Goal: Submit feedback/report problem: Provide input to the site owners about the experience or issues

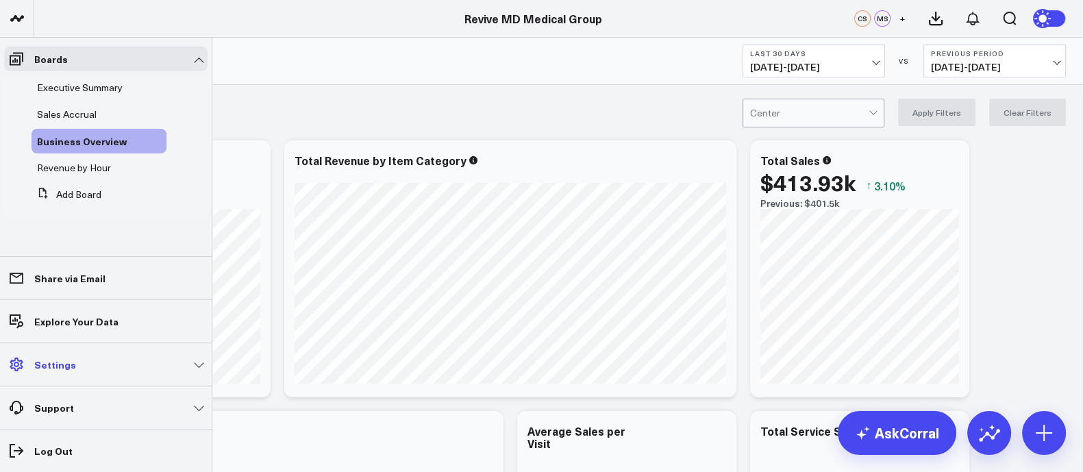
click at [29, 367] on link "Settings" at bounding box center [105, 364] width 203 height 25
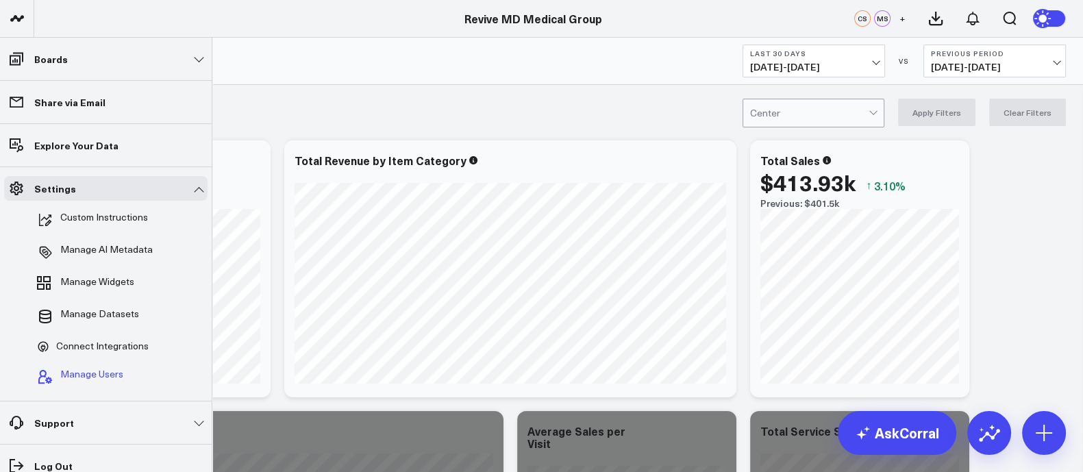
scroll to position [171, 0]
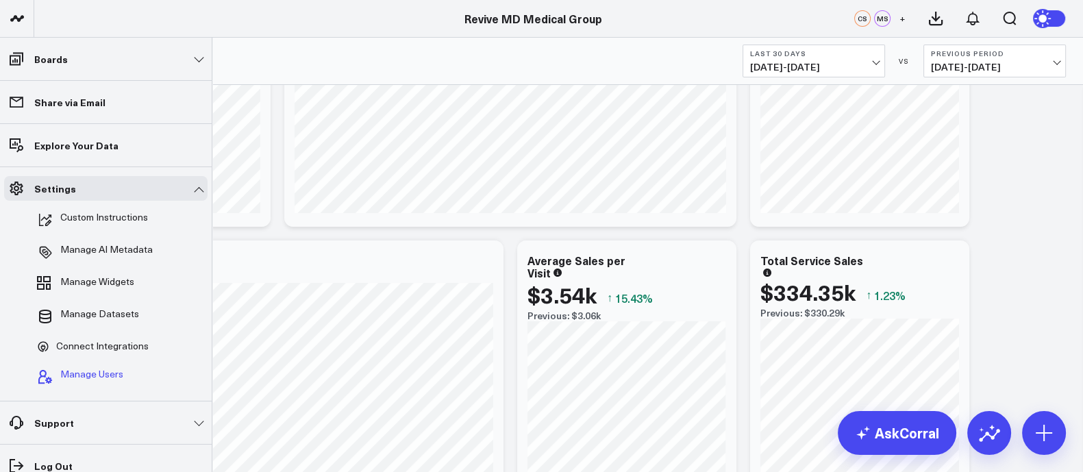
click at [88, 371] on span "Manage Users" at bounding box center [91, 376] width 63 height 16
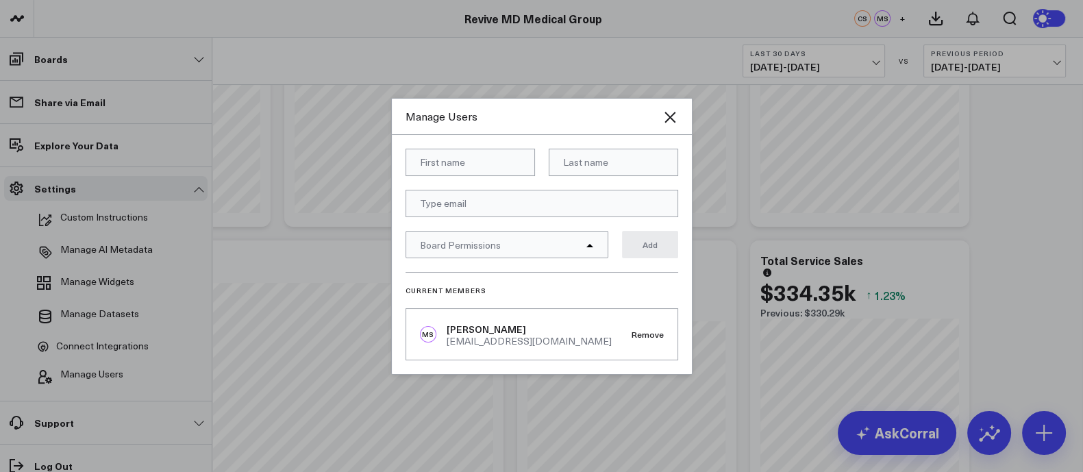
click at [435, 162] on input at bounding box center [469, 162] width 129 height 27
type input "Laleh"
type input "Shaban"
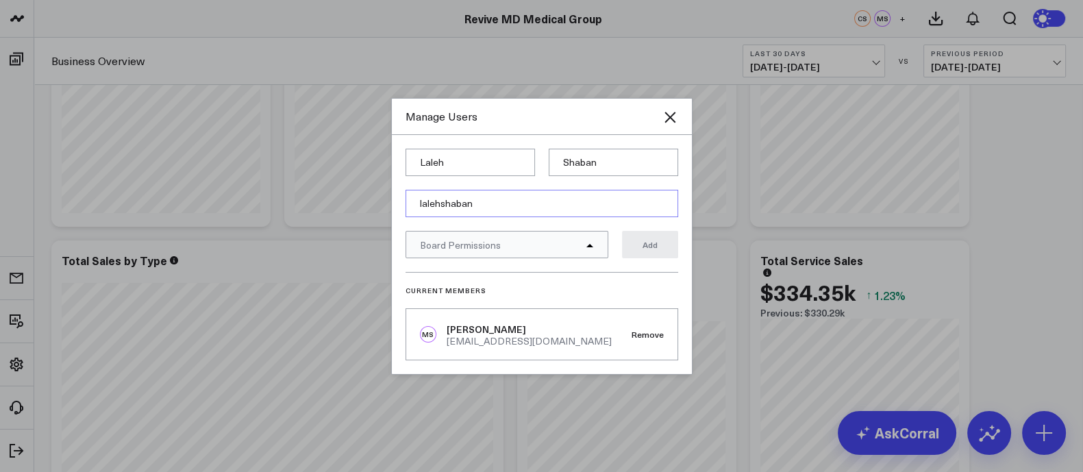
type input "lalehshaban@gmail.com"
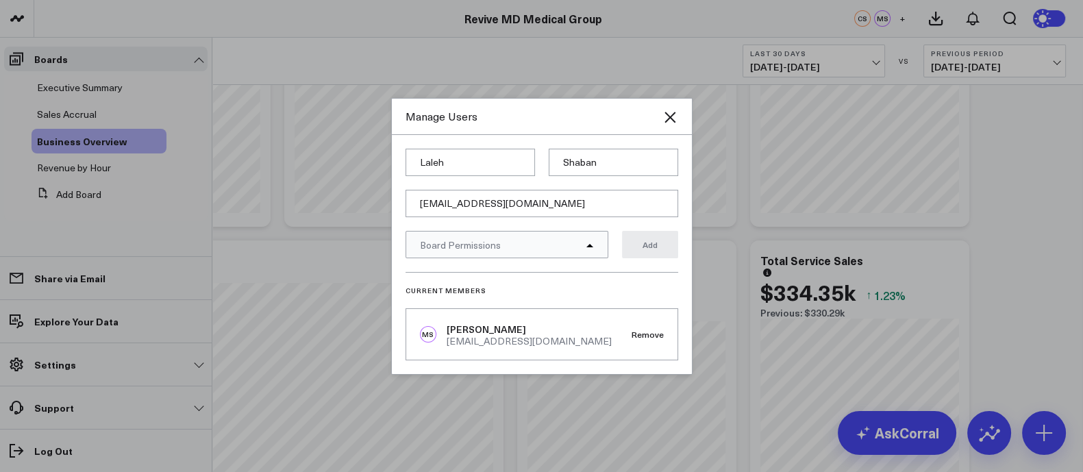
click at [583, 241] on div "Board Permissions" at bounding box center [506, 244] width 203 height 27
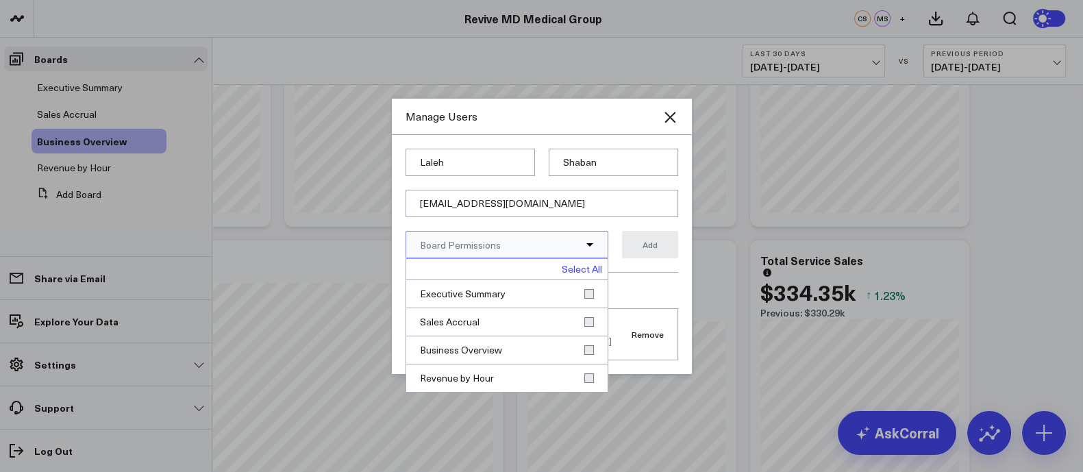
click at [590, 264] on link "Select All" at bounding box center [582, 269] width 40 height 10
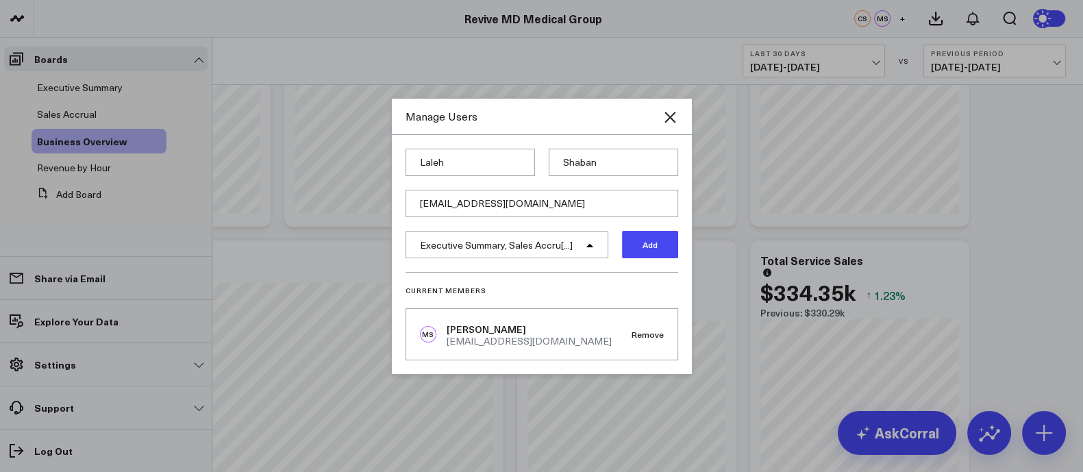
click at [645, 244] on button "Add" at bounding box center [650, 244] width 56 height 27
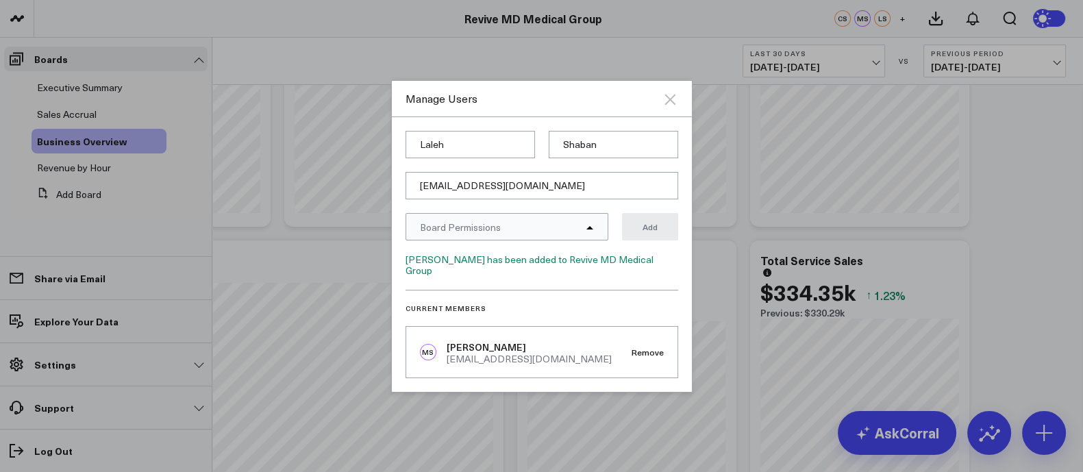
click at [673, 100] on icon "Close" at bounding box center [669, 99] width 11 height 11
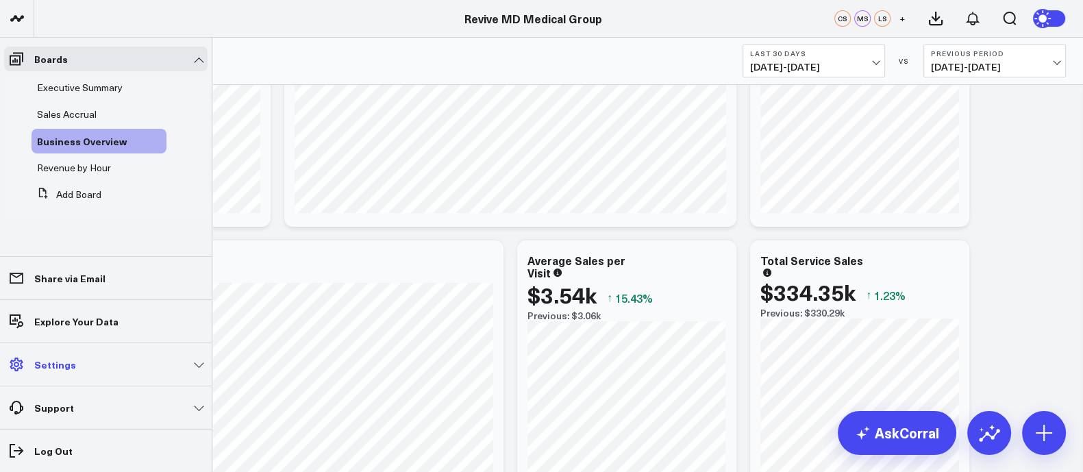
click at [76, 360] on link "Settings" at bounding box center [105, 364] width 203 height 25
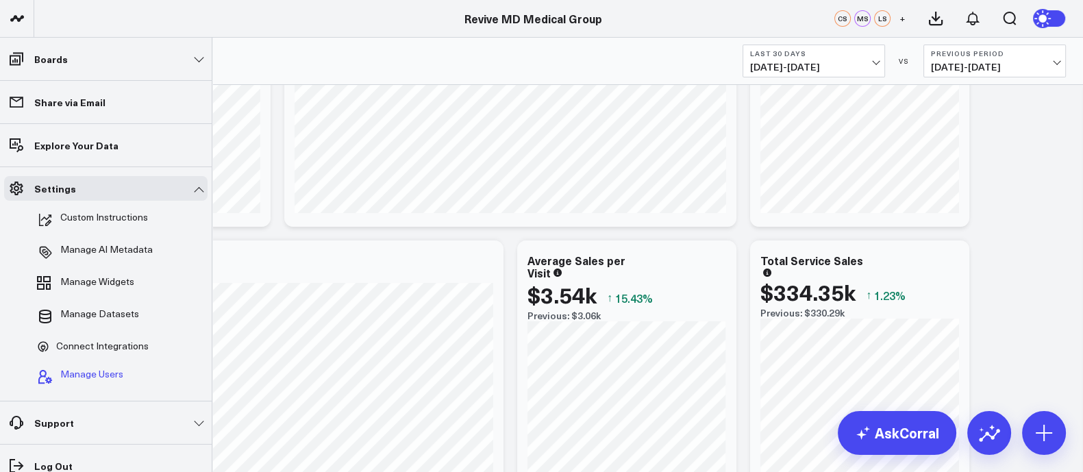
click at [86, 366] on button "Manage Users" at bounding box center [78, 377] width 92 height 30
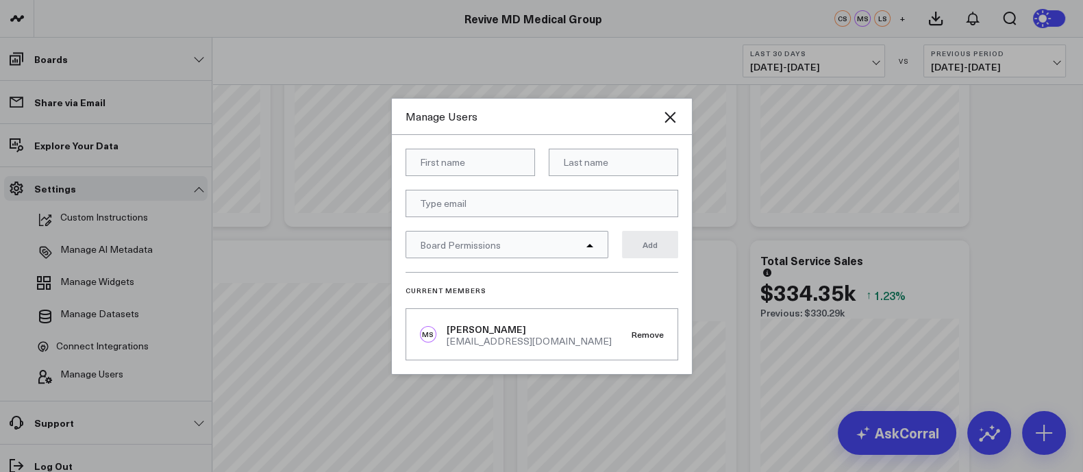
click at [1024, 97] on div at bounding box center [541, 236] width 1083 height 472
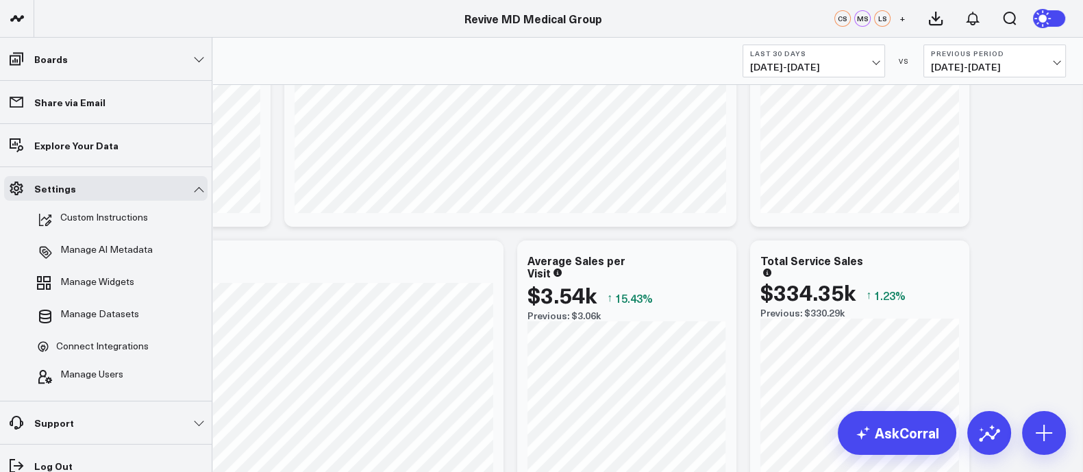
click at [839, 18] on div "CS" at bounding box center [842, 18] width 16 height 16
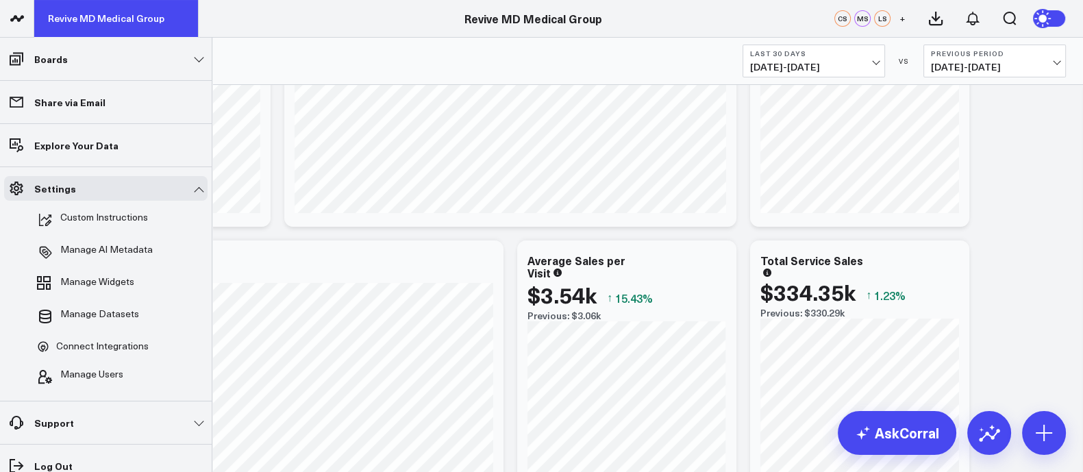
click at [74, 16] on link "Revive MD Medical Group" at bounding box center [116, 18] width 164 height 37
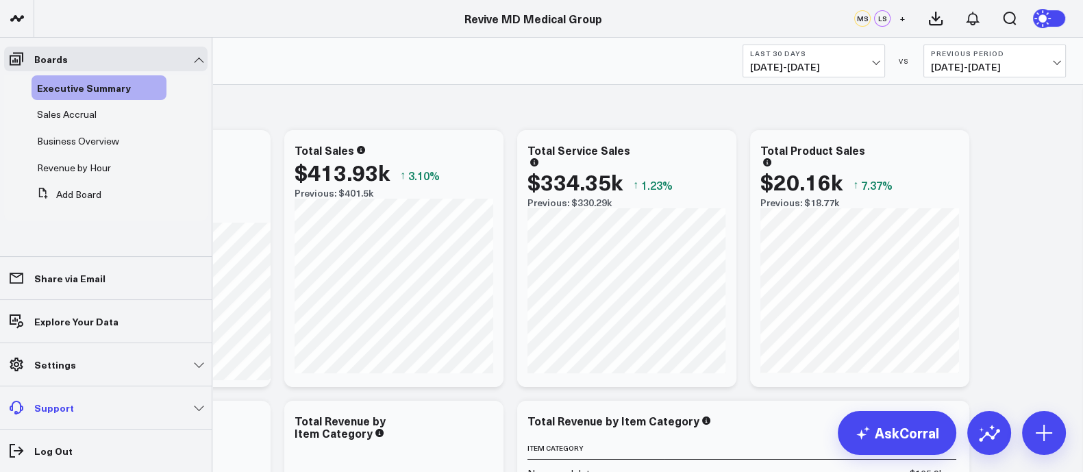
click at [54, 409] on p "Support" at bounding box center [54, 407] width 40 height 11
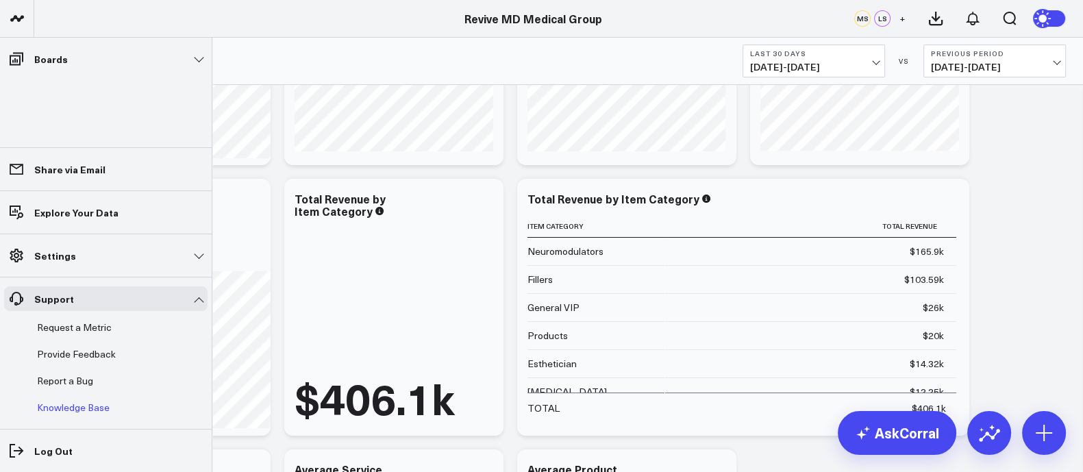
scroll to position [257, 0]
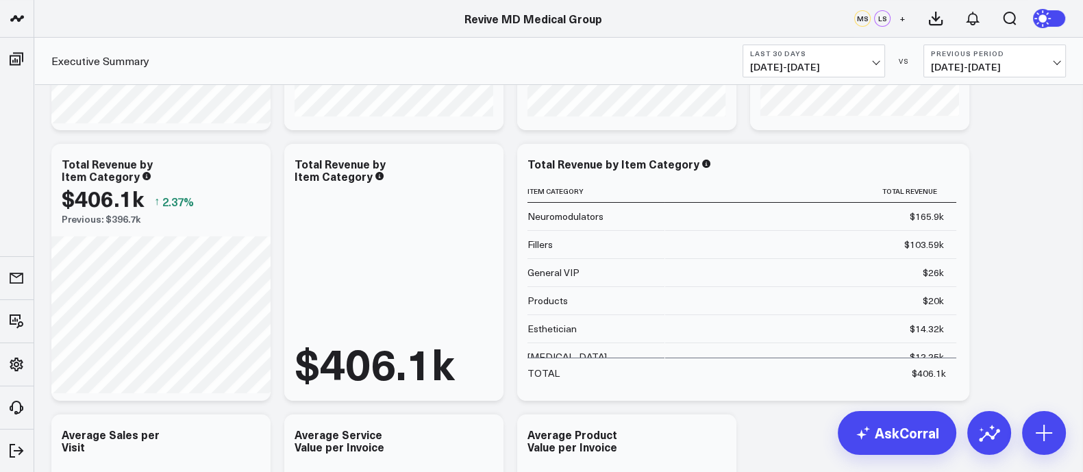
click at [877, 62] on span "[DATE] - [DATE]" at bounding box center [813, 67] width 127 height 11
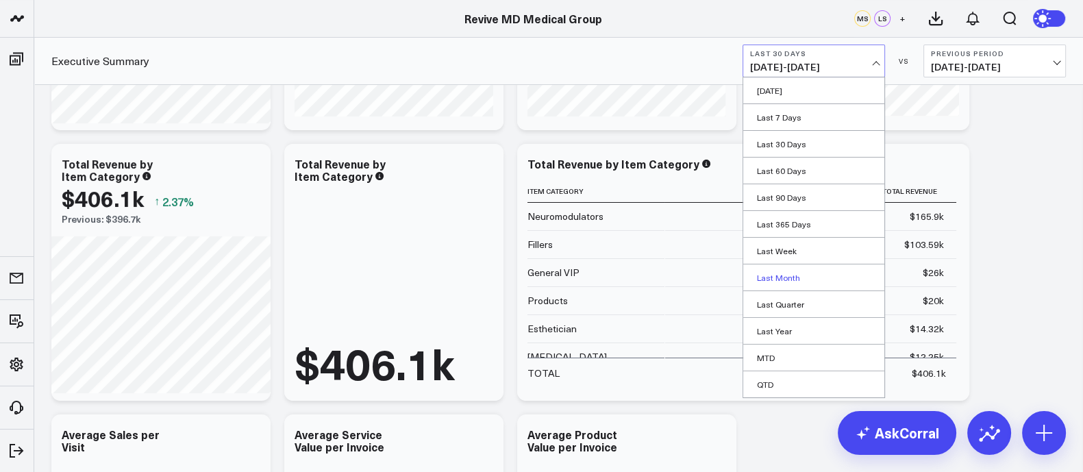
click at [803, 275] on link "Last Month" at bounding box center [813, 277] width 141 height 26
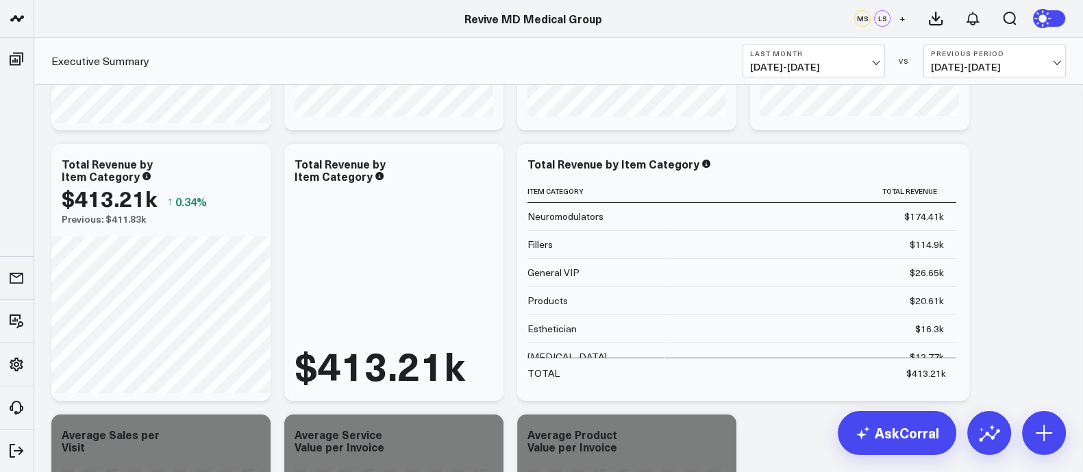
scroll to position [853, 0]
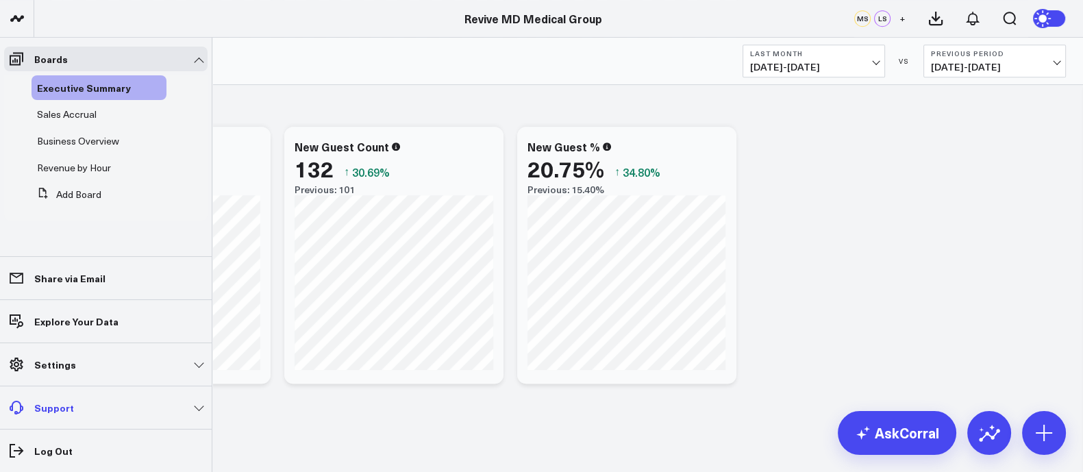
click at [192, 405] on link "Support" at bounding box center [105, 407] width 203 height 25
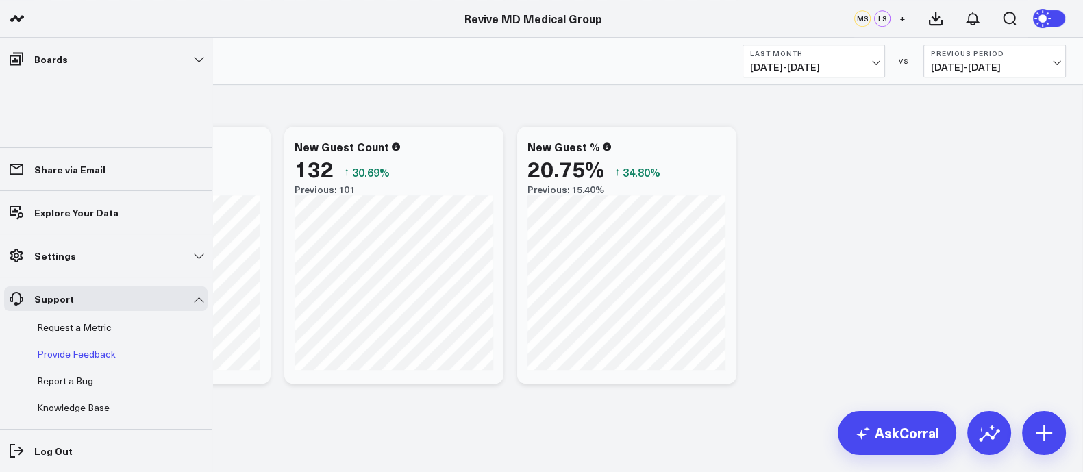
click at [100, 354] on p "Provide Feedback" at bounding box center [76, 354] width 79 height 11
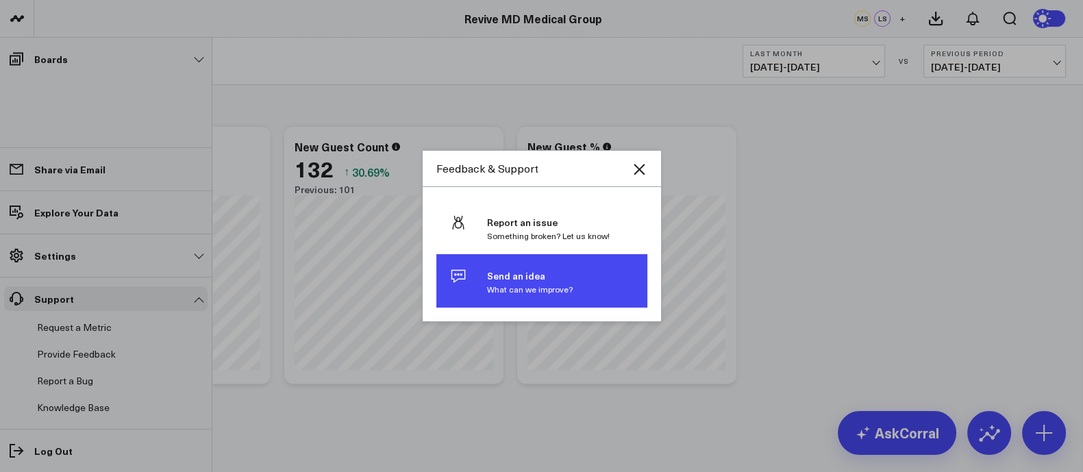
click at [481, 285] on button "Send an idea What can we improve?" at bounding box center [541, 280] width 211 height 53
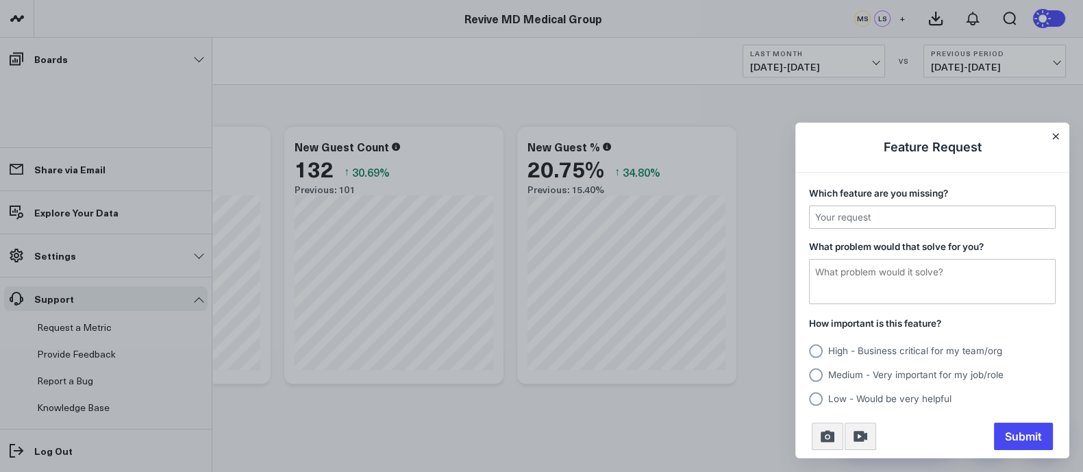
scroll to position [0, 0]
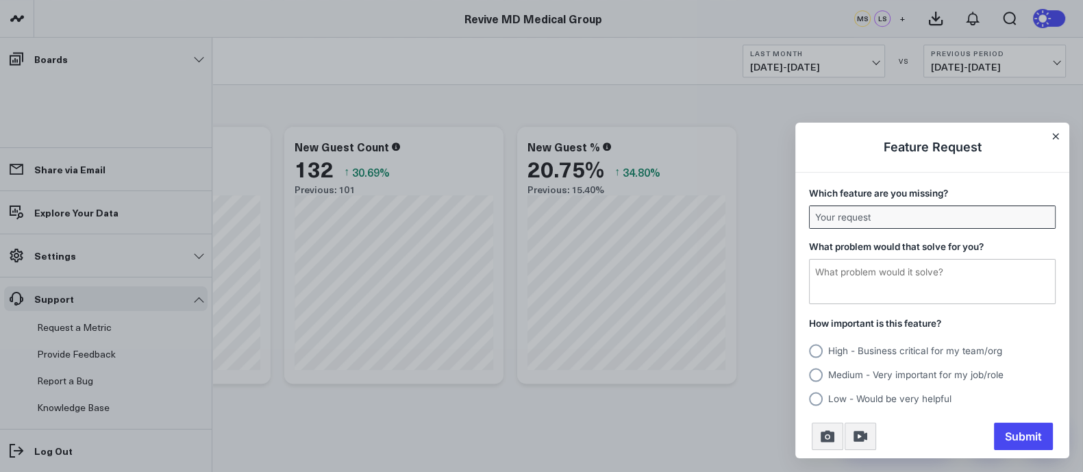
click at [853, 214] on input "Which feature are you missing?" at bounding box center [932, 217] width 245 height 22
type input "I cannot find anywhere to upograde my free plan to a paid plan"
click at [833, 272] on textarea "What problem would that solve for you?" at bounding box center [932, 282] width 245 height 44
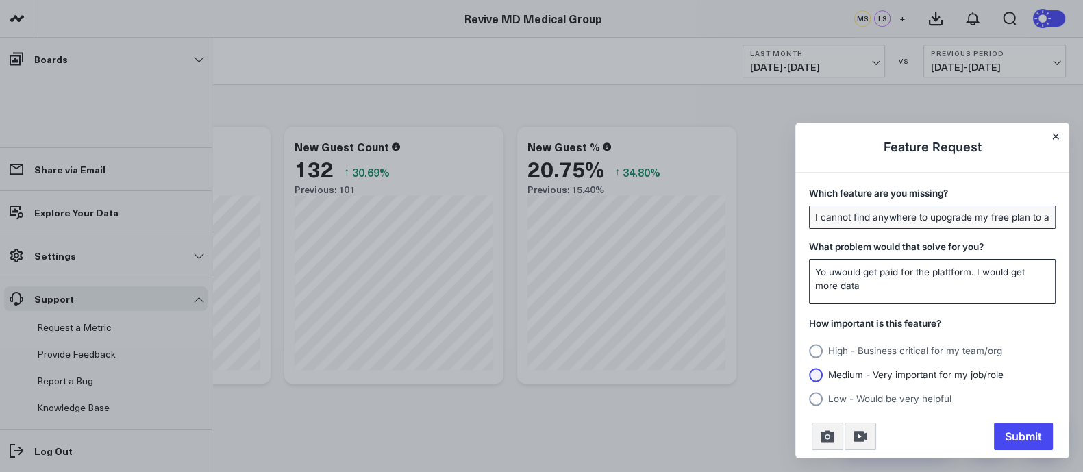
click at [813, 375] on circle "Usersnap widget" at bounding box center [816, 375] width 14 height 14
click at [809, 375] on input "Medium - Very important for my job/role" at bounding box center [809, 375] width 0 height 0
click at [829, 276] on textarea "Yo uwould get paid for the plattform. I would get more data" at bounding box center [932, 282] width 245 height 44
click at [845, 281] on textarea "You would get paid for the platform. I would get more data" at bounding box center [932, 282] width 245 height 44
type textarea "You would get paid for the platform. I would get more data. You would get paid"
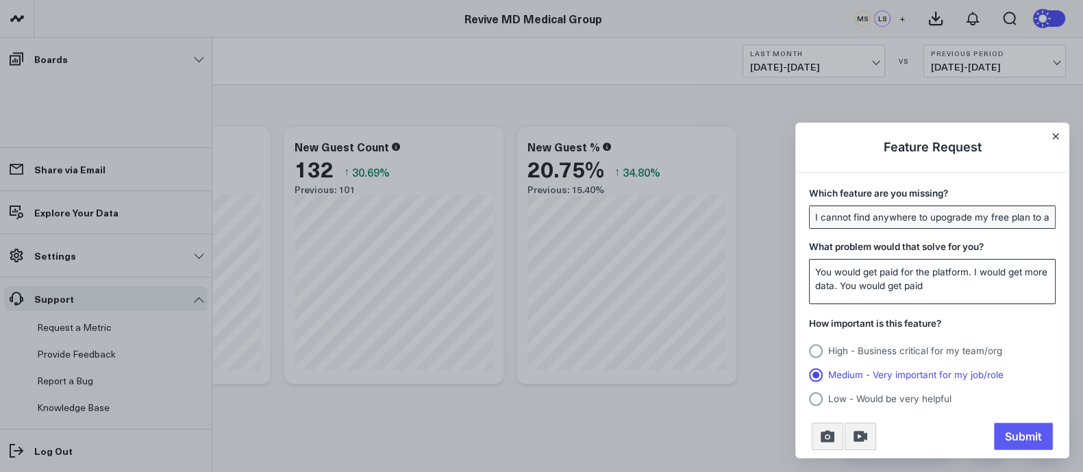
click at [1017, 435] on span "Submit" at bounding box center [1023, 436] width 59 height 27
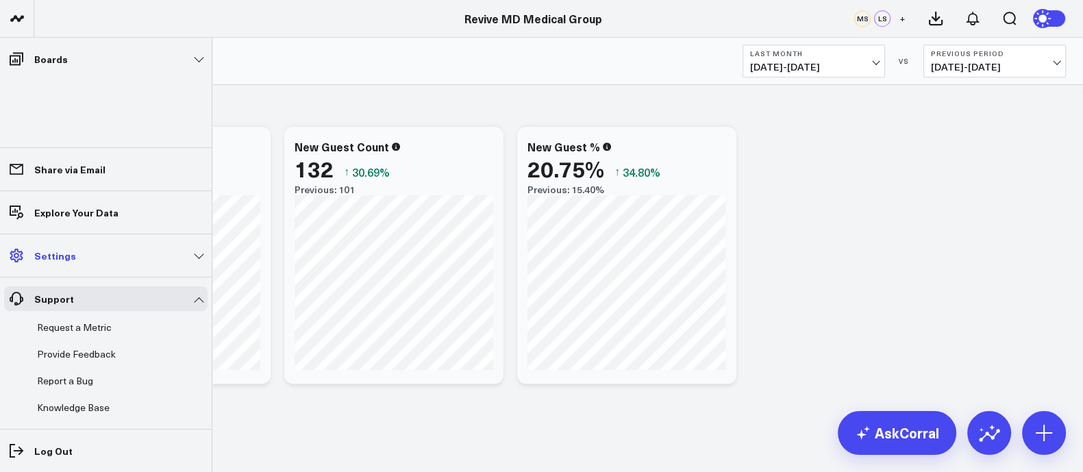
click at [90, 251] on link "Settings" at bounding box center [105, 255] width 203 height 25
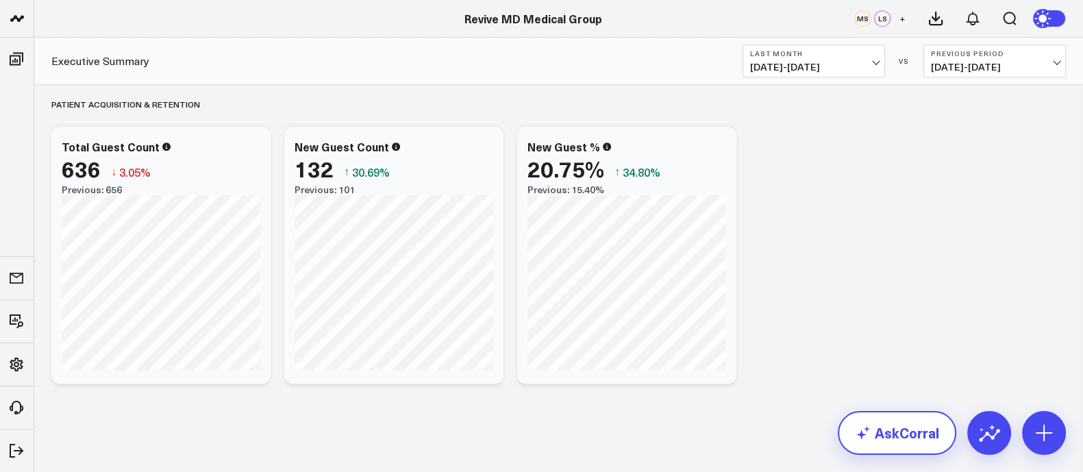
click at [868, 436] on icon at bounding box center [863, 433] width 16 height 16
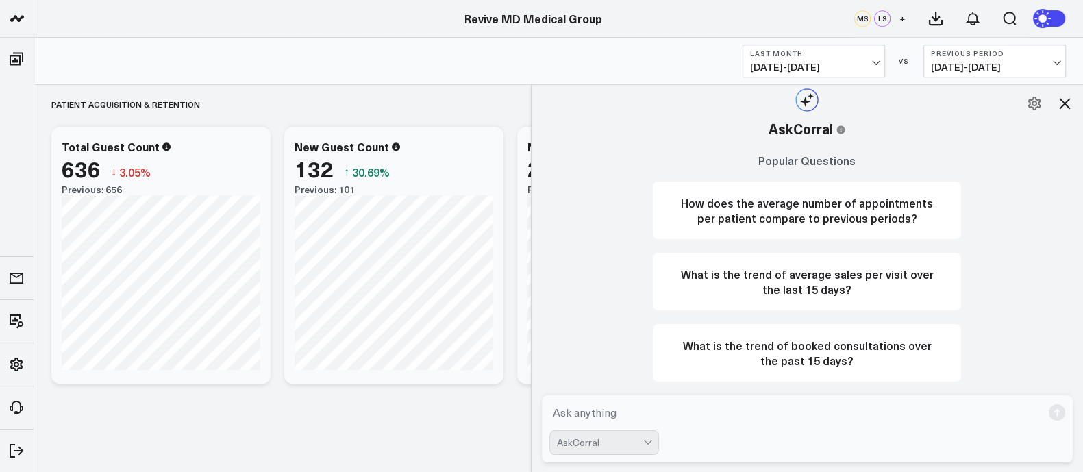
click at [637, 413] on textarea at bounding box center [795, 412] width 493 height 25
type textarea "How do I upgrade my plan to a paid plan?"
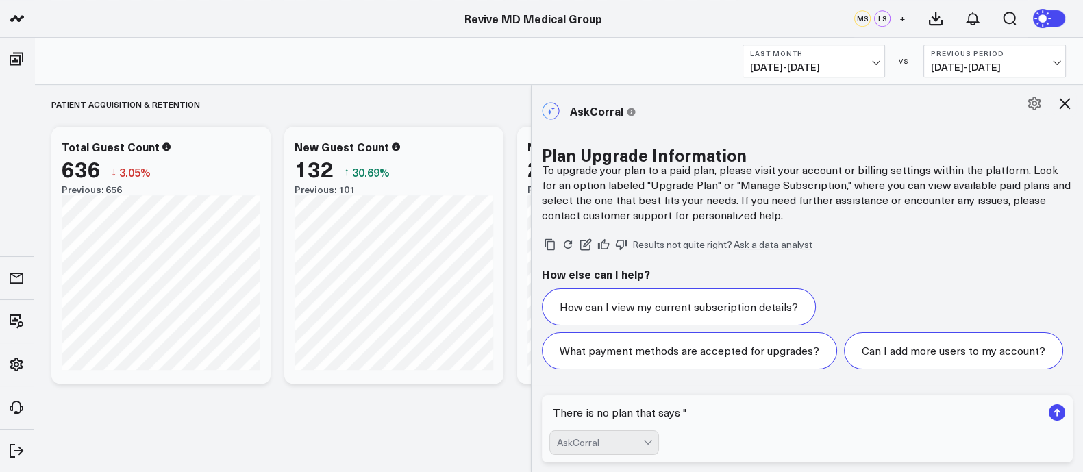
scroll to position [768, 0]
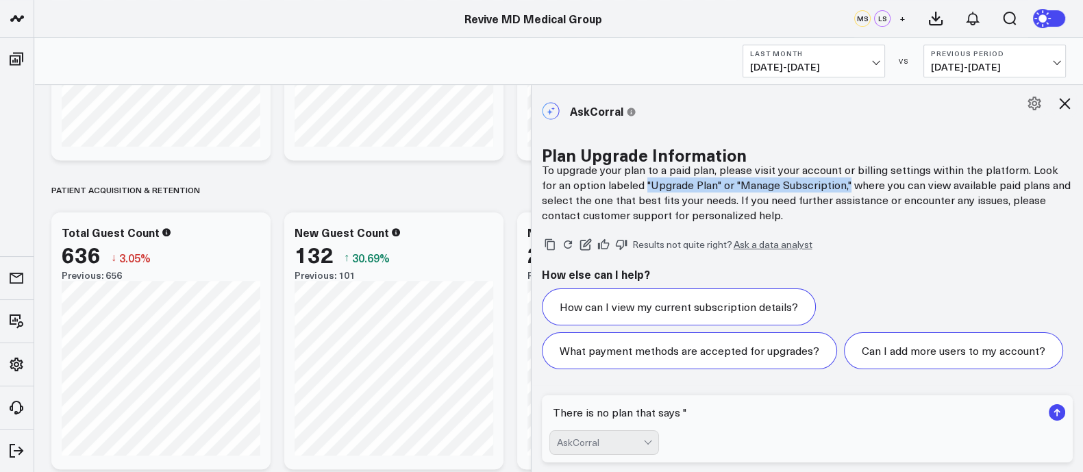
drag, startPoint x: 853, startPoint y: 186, endPoint x: 650, endPoint y: 184, distance: 203.4
click at [650, 184] on p "To upgrade your plan to a paid plan, please visit your account or billing setti…" at bounding box center [808, 192] width 532 height 60
copy p ""Upgrade Plan" or "Manage Subscription,""
click at [718, 417] on textarea "There is no plan that says "" at bounding box center [795, 412] width 493 height 25
paste textarea ""Upgrade Plan" or "Manage Subscription,""
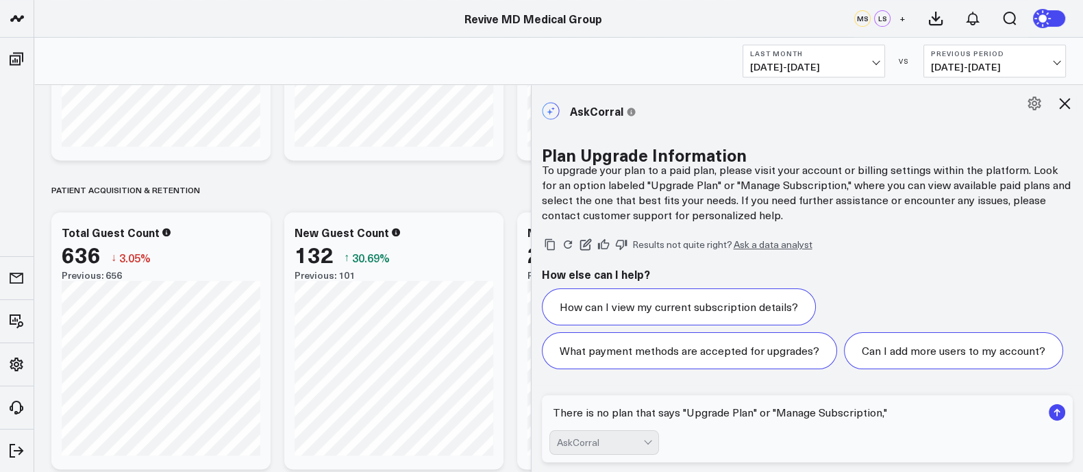
click at [882, 413] on textarea "There is no plan that says "Upgrade Plan" or "Manage Subscription,"" at bounding box center [795, 412] width 493 height 25
click at [932, 418] on textarea "There is no plan that says "Upgrade Plan" or "Manage Subscription"" at bounding box center [795, 412] width 493 height 25
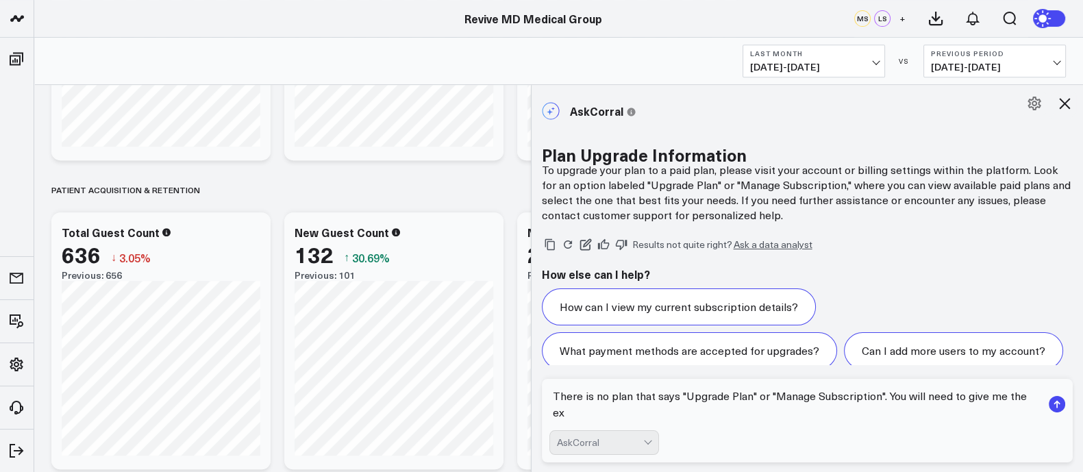
scroll to position [40, 0]
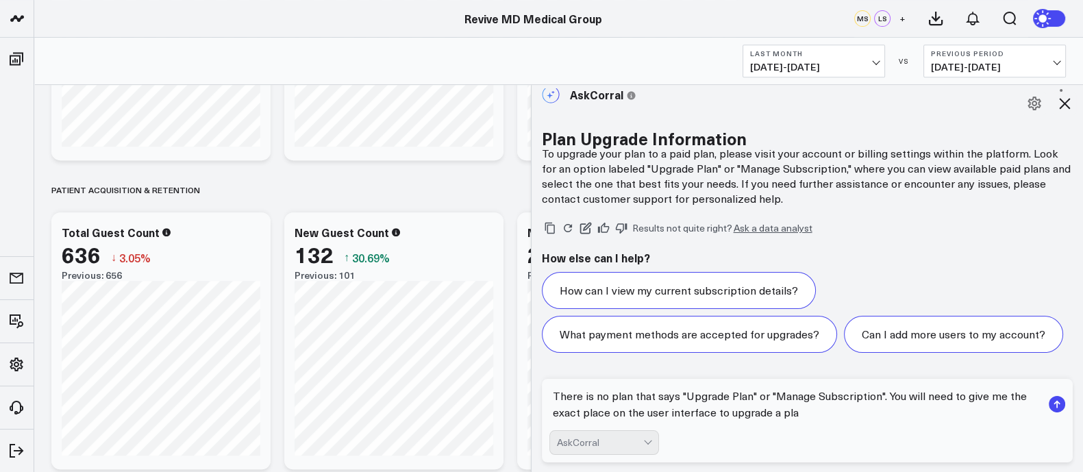
type textarea "There is no plan that says "Upgrade Plan" or "Manage Subscription". You will ne…"
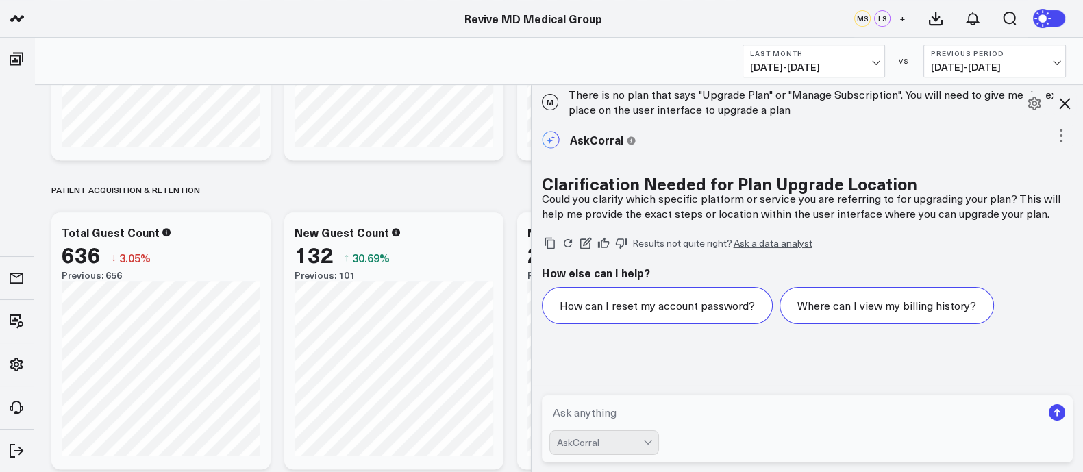
scroll to position [185, 0]
click at [582, 414] on textarea at bounding box center [795, 412] width 493 height 25
paste textarea "[URL][DOMAIN_NAME]"
type textarea "[URL][DOMAIN_NAME]"
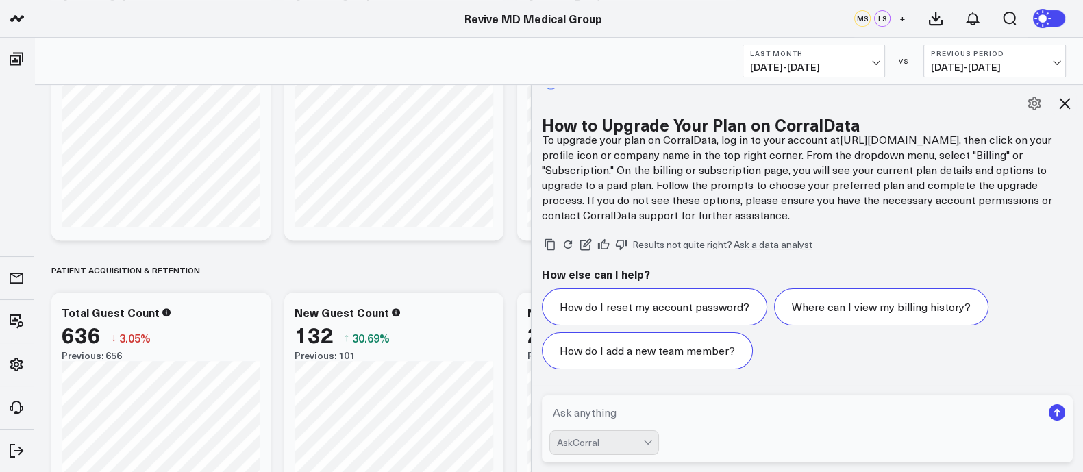
scroll to position [682, 0]
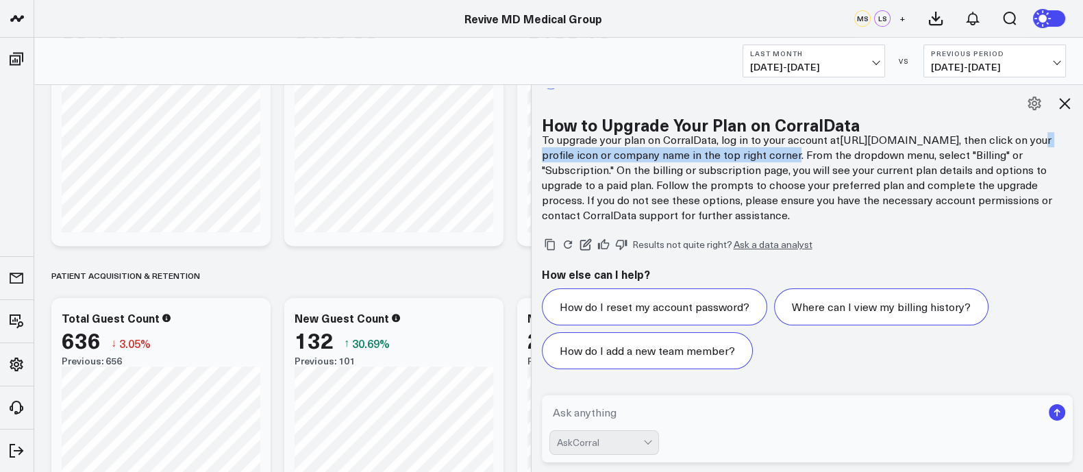
drag, startPoint x: 566, startPoint y: 155, endPoint x: 825, endPoint y: 156, distance: 258.9
click at [825, 156] on p "To upgrade your plan on CorralData, log in to your account at [URL][DOMAIN_NAME…" at bounding box center [808, 177] width 532 height 90
drag, startPoint x: 825, startPoint y: 152, endPoint x: 572, endPoint y: 158, distance: 253.5
click at [572, 158] on p "To upgrade your plan on CorralData, log in to your account at [URL][DOMAIN_NAME…" at bounding box center [808, 177] width 532 height 90
copy p "profile icon or company name in the top right corner."
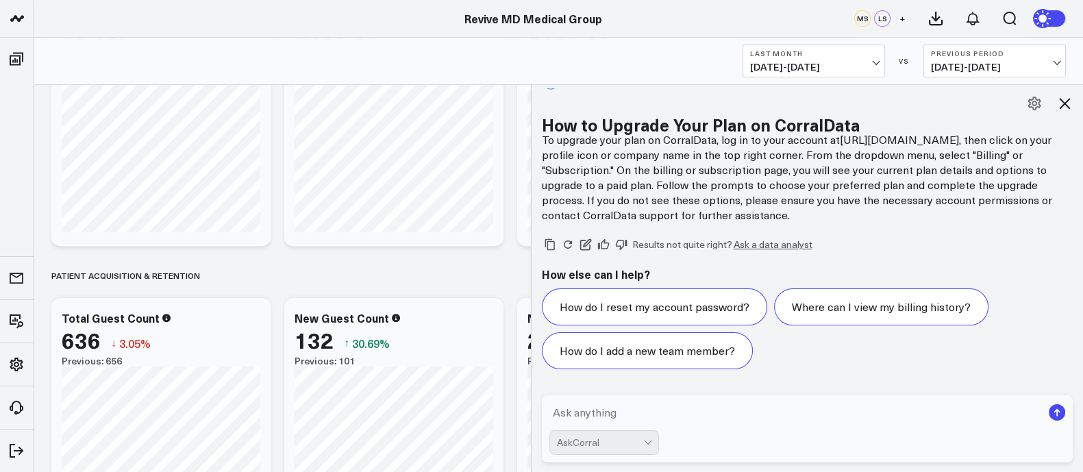
click at [590, 412] on textarea at bounding box center [795, 412] width 493 height 25
paste textarea "profile icon or company name in the top right corner."
click at [579, 416] on textarea "The profile icon or company name in the top right corner." at bounding box center [795, 412] width 493 height 25
click at [873, 408] on textarea "The is no profile icon or company name in the top right corner." at bounding box center [795, 412] width 493 height 25
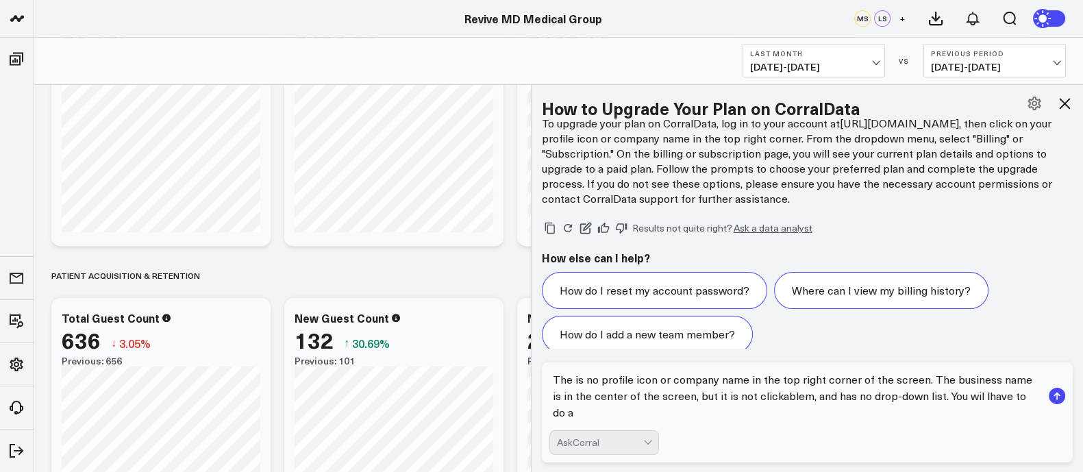
scroll to position [425, 0]
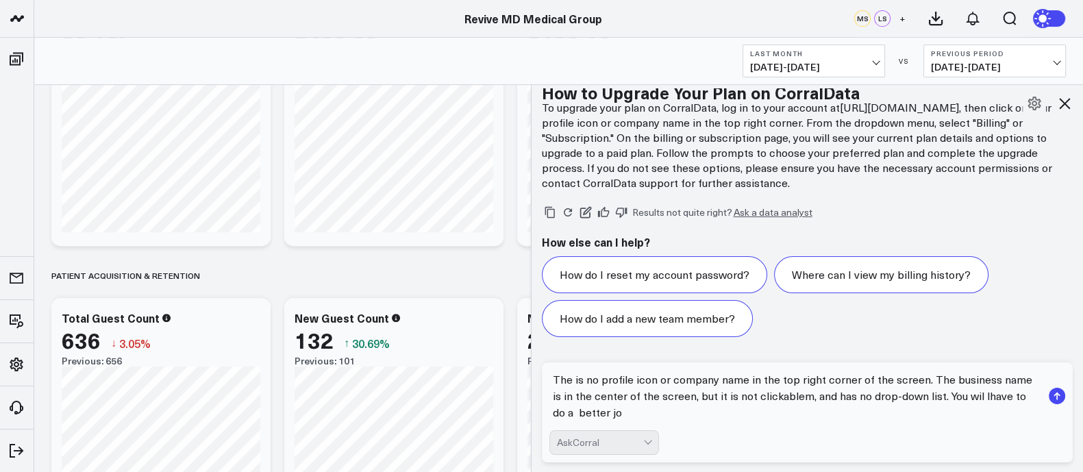
type textarea "The is no profile icon or company name in the top right corner of the screen. T…"
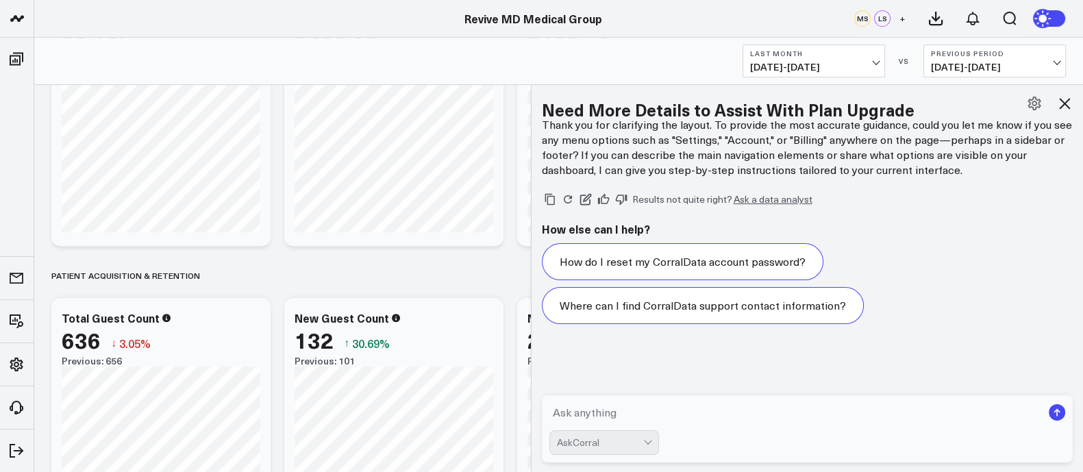
scroll to position [643, 0]
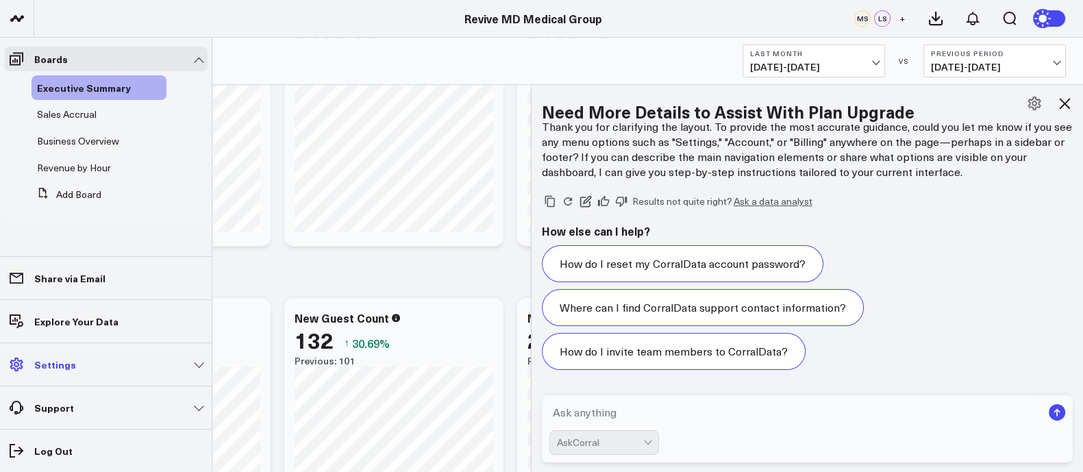
click at [199, 369] on link "Settings" at bounding box center [105, 364] width 203 height 25
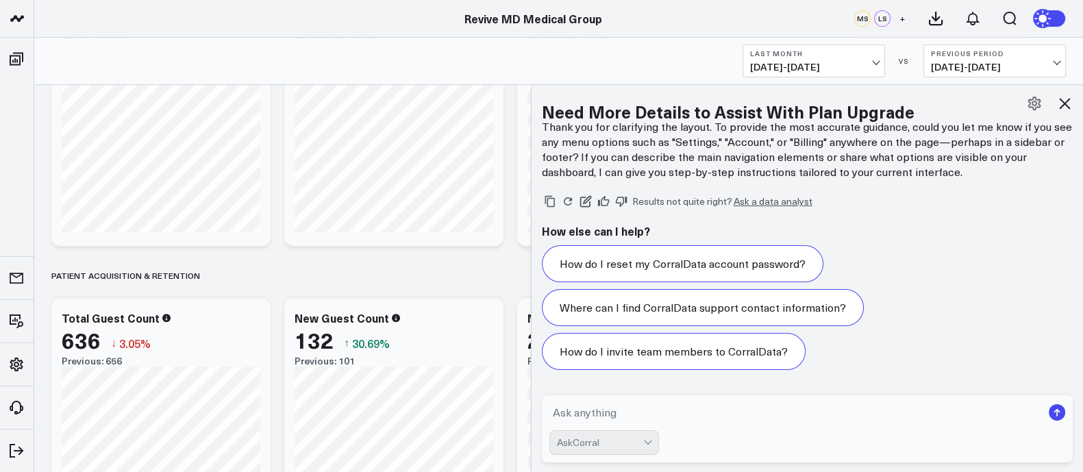
click at [621, 414] on textarea at bounding box center [795, 412] width 493 height 25
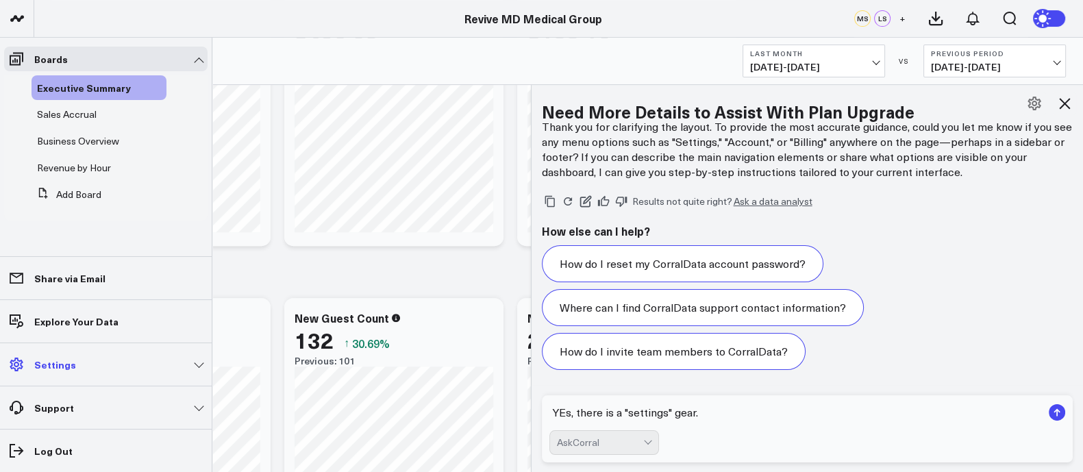
click at [144, 363] on link "Settings" at bounding box center [105, 364] width 203 height 25
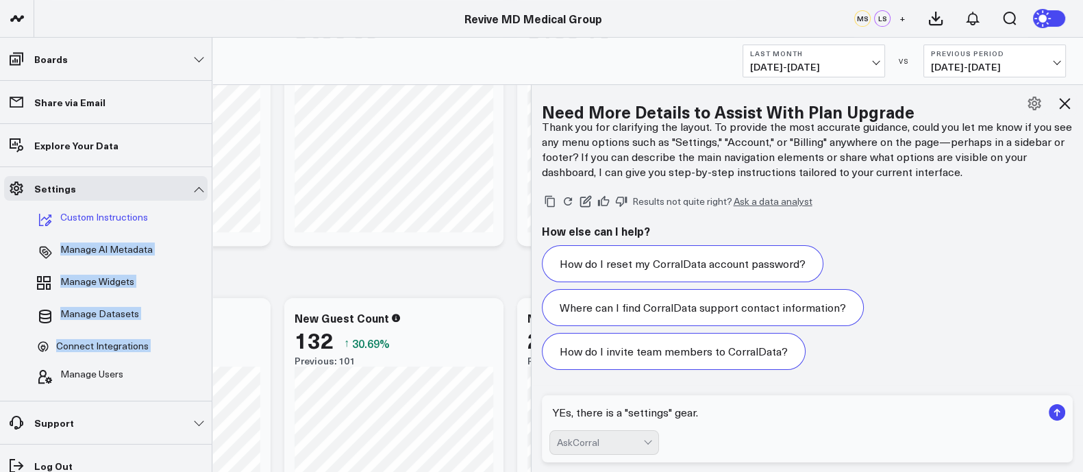
drag, startPoint x: 155, startPoint y: 379, endPoint x: 79, endPoint y: 212, distance: 183.6
click at [79, 212] on ul "Custom Instructions Manage AI Metadata Manage Widgets Manage Datasets Connect I…" at bounding box center [105, 296] width 203 height 191
click at [32, 337] on link "Connect Integrations" at bounding box center [99, 347] width 135 height 26
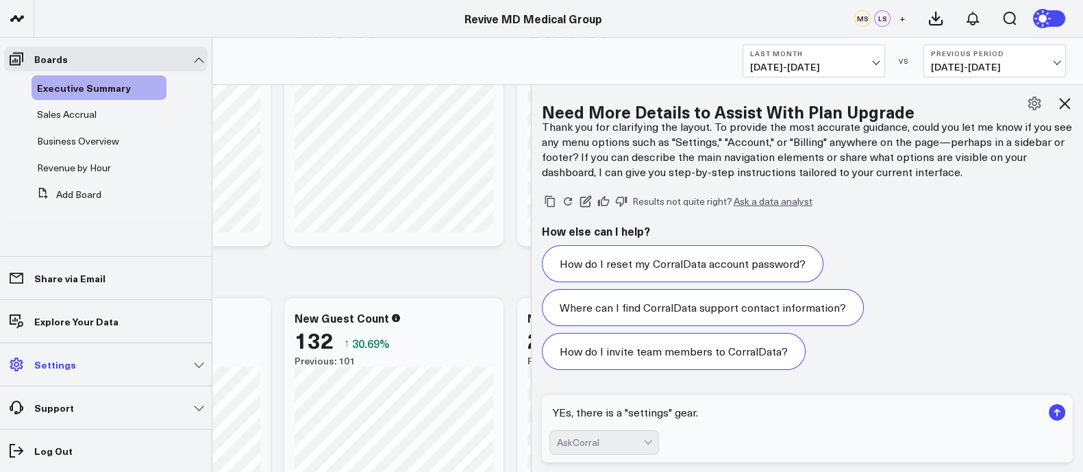
click at [16, 370] on icon at bounding box center [16, 364] width 16 height 16
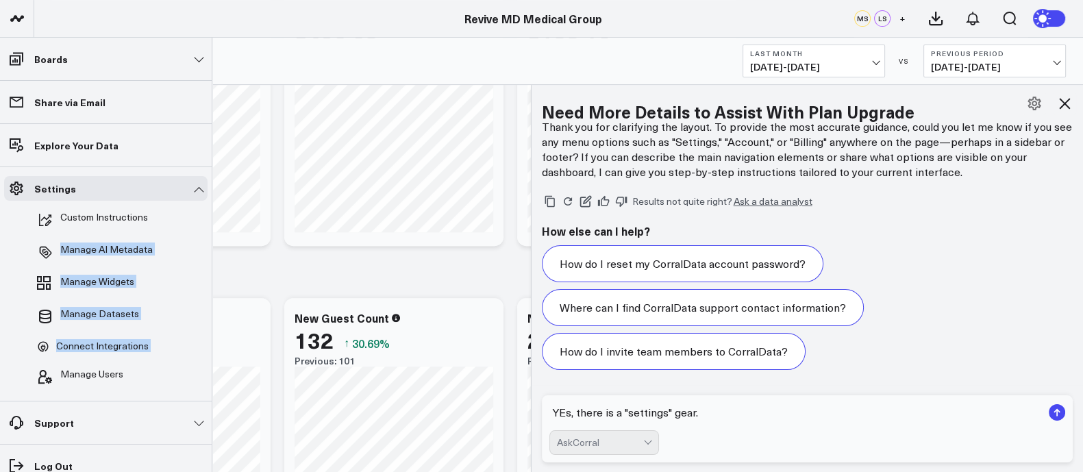
drag, startPoint x: 185, startPoint y: 385, endPoint x: 2, endPoint y: 214, distance: 250.5
click at [2, 214] on li "Settings Custom Instructions Manage AI Metadata Manage Widgets Manage Datasets …" at bounding box center [106, 283] width 212 height 234
copy ul "Manage AI Metadata Manage Widgets Manage Datasets Connect Integrations Manage U…"
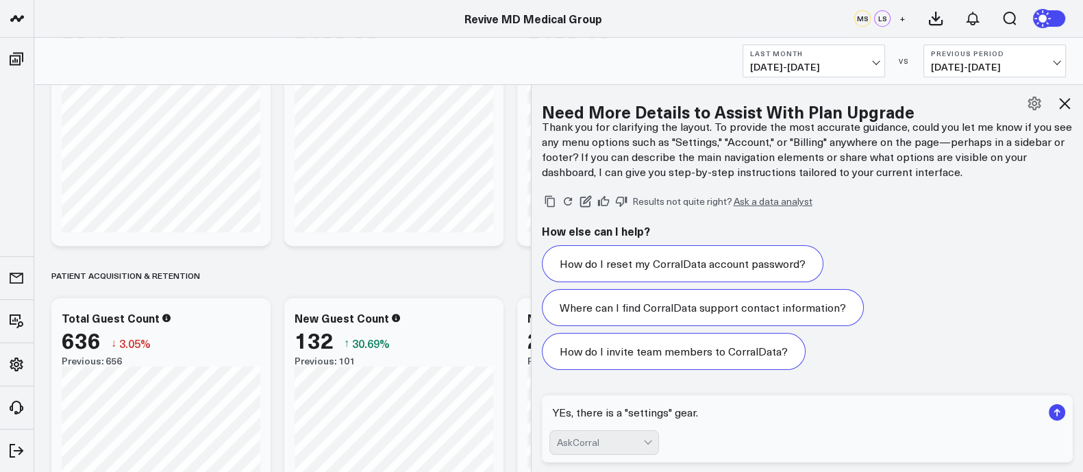
click at [747, 415] on textarea "YEs, there is a "settings" gear." at bounding box center [795, 412] width 493 height 25
paste textarea "Manage AI Metadata Manage Widgets Manage Datasets Connect Integrations"
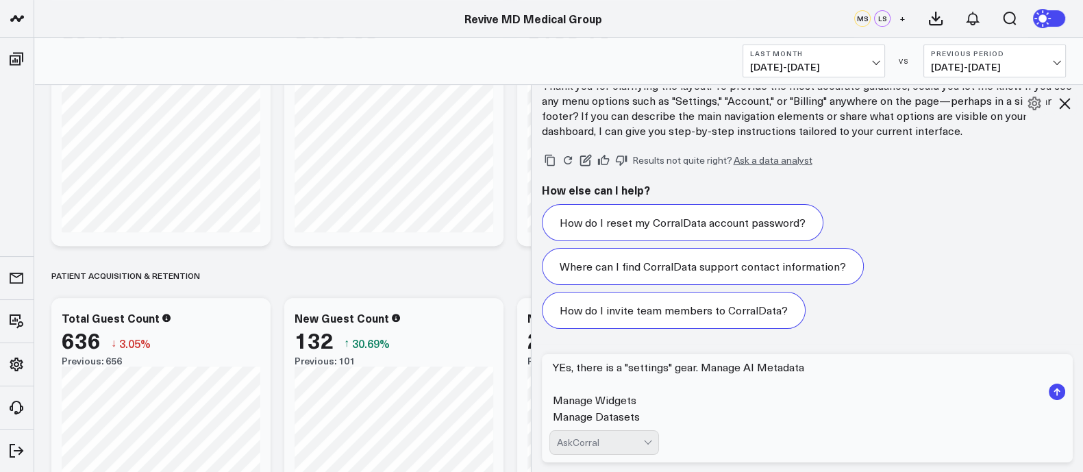
scroll to position [0, 0]
click at [706, 375] on textarea "YEs, there is a "settings" gear. Manage AI Metadata Manage Widgets Manage Datas…" at bounding box center [795, 392] width 493 height 66
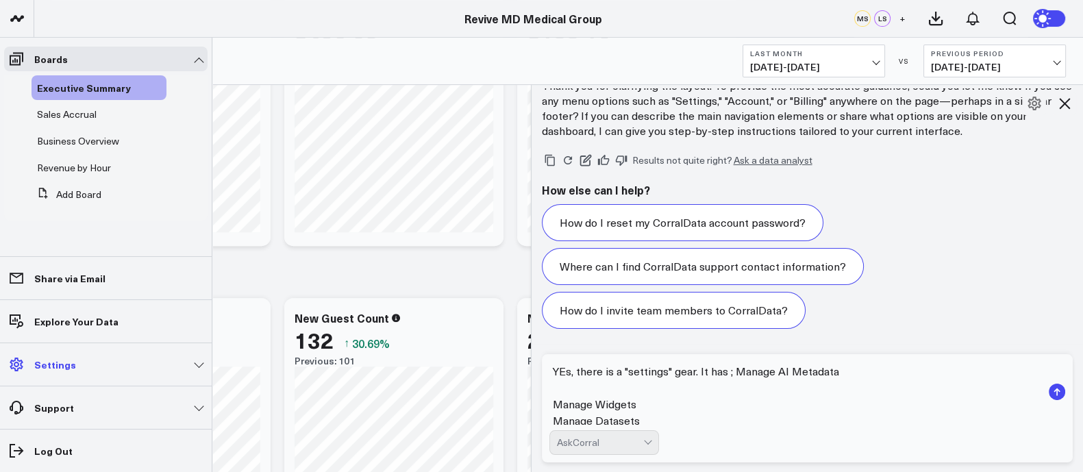
type textarea "YEs, there is a "settings" gear. It has ; Manage AI Metadata Manage Widgets Man…"
click at [190, 362] on link "Settings" at bounding box center [105, 364] width 203 height 25
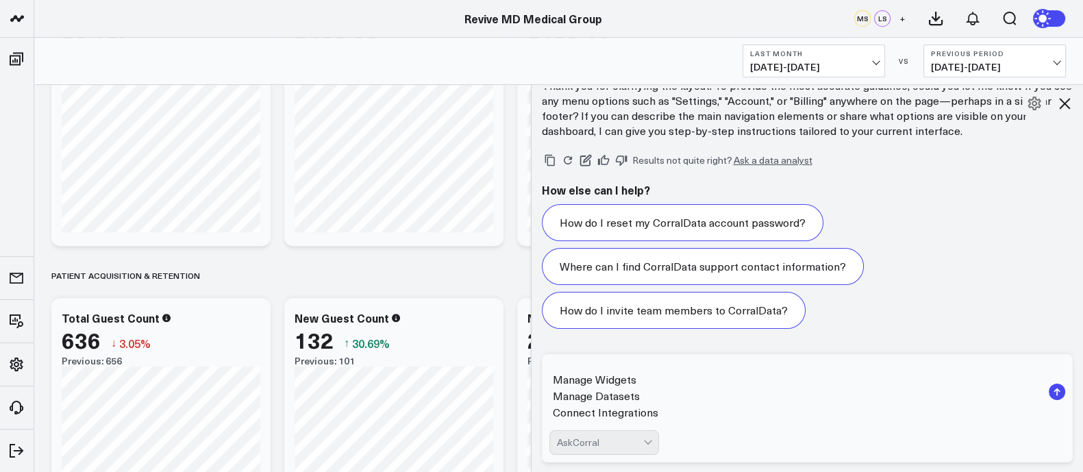
scroll to position [40, 0]
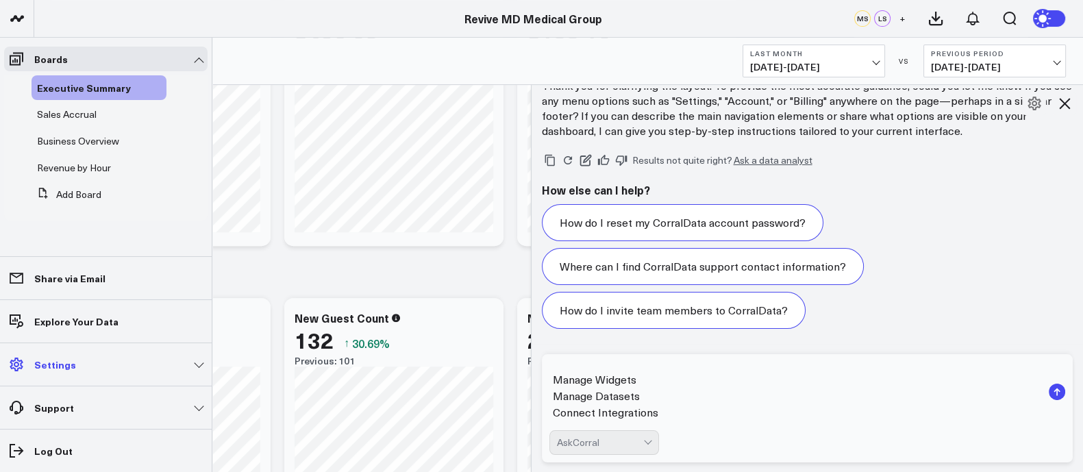
click at [47, 361] on p "Settings" at bounding box center [55, 364] width 42 height 11
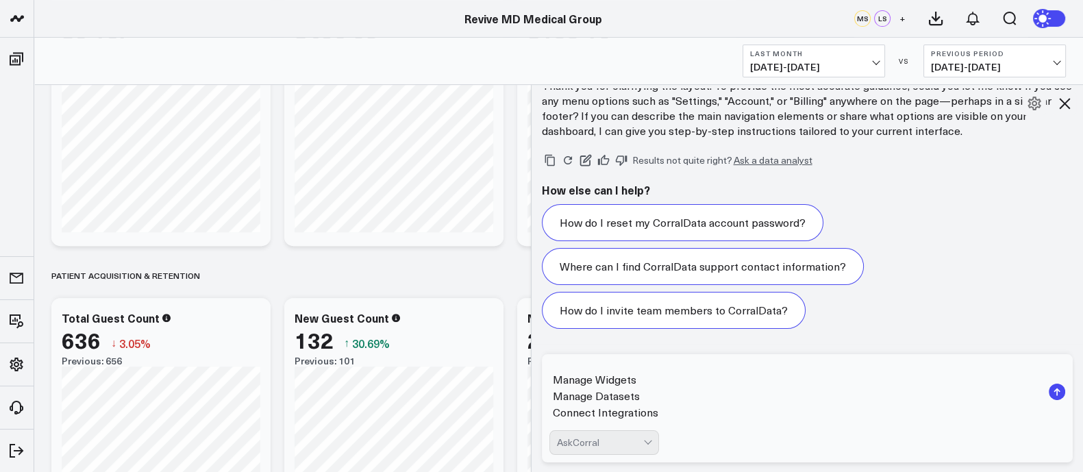
click at [674, 403] on textarea "YEs, there is a "settings" gear. It has ; Manage AI Metadata Manage Widgets Man…" at bounding box center [795, 392] width 493 height 66
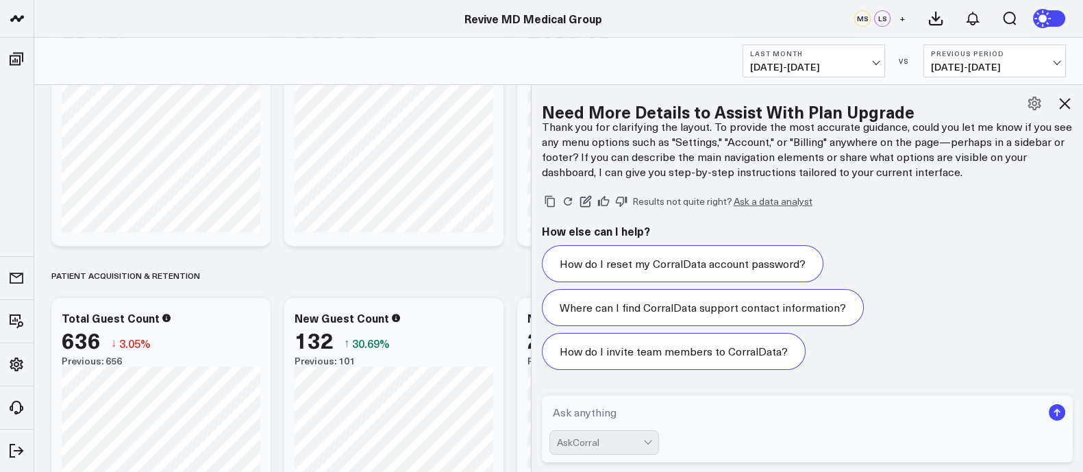
scroll to position [552, 0]
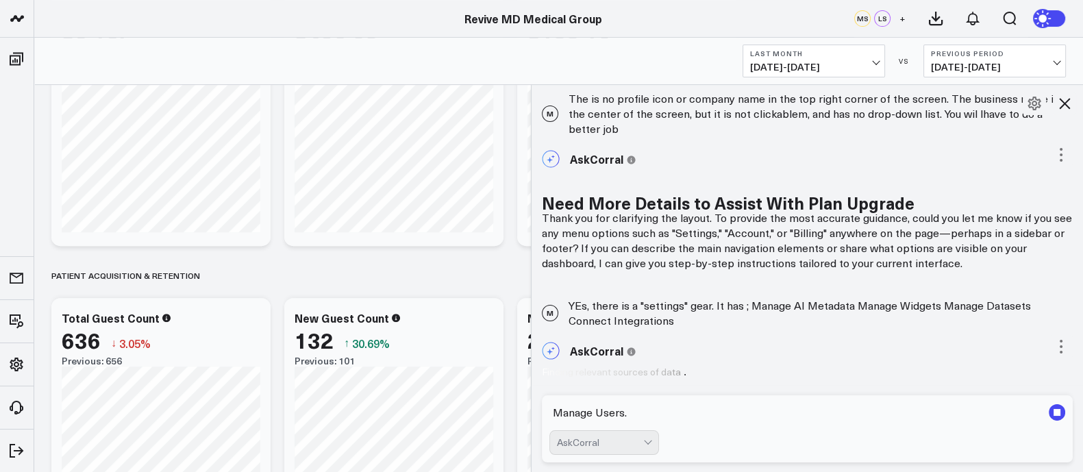
type textarea "Manage Users."
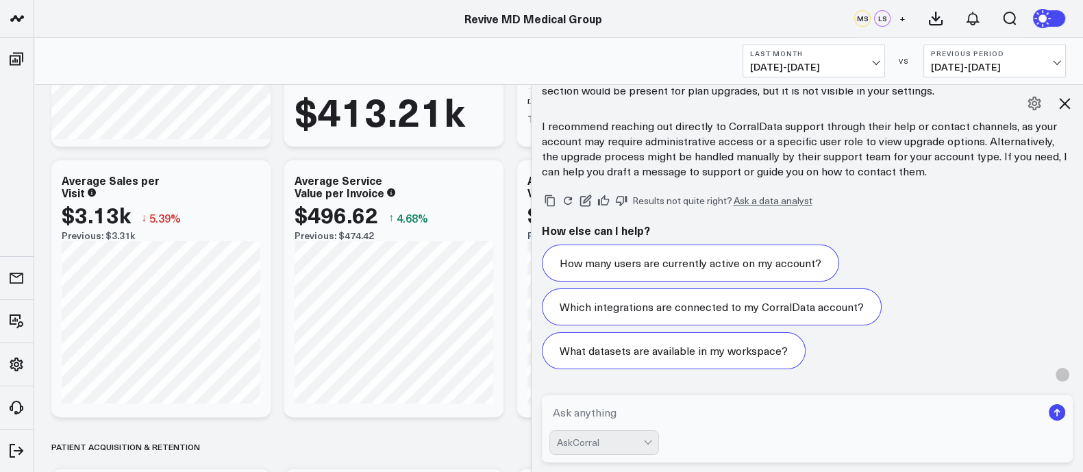
scroll to position [1054, 0]
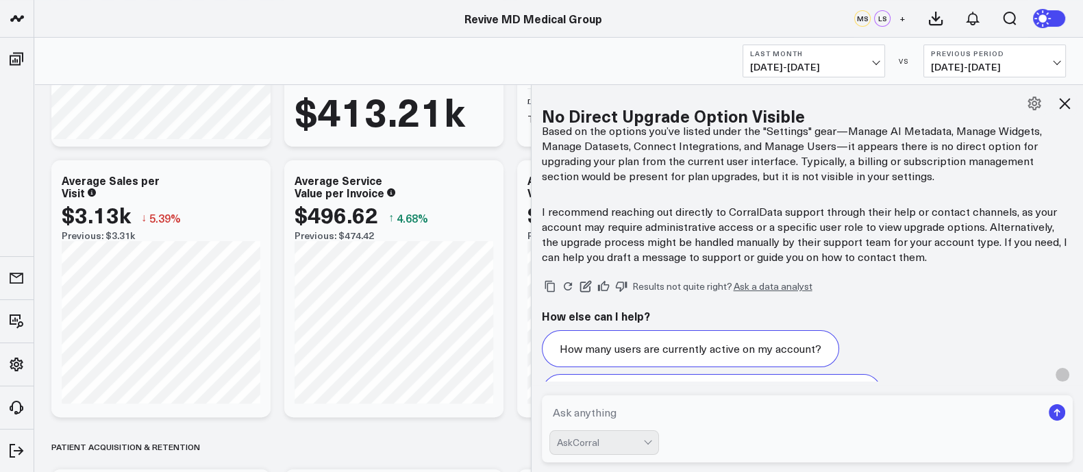
click at [613, 413] on textarea at bounding box center [795, 412] width 493 height 25
type textarea "what are the contact channeles"
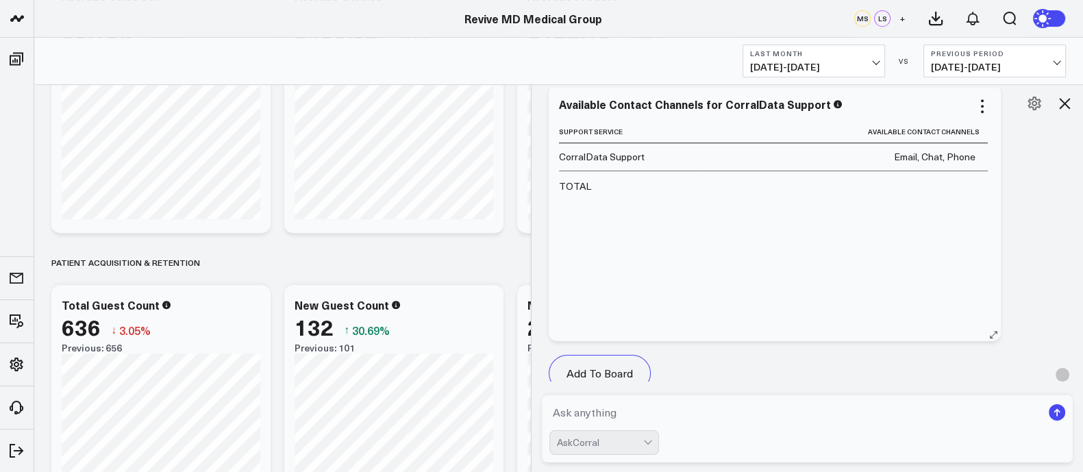
scroll to position [1825, 0]
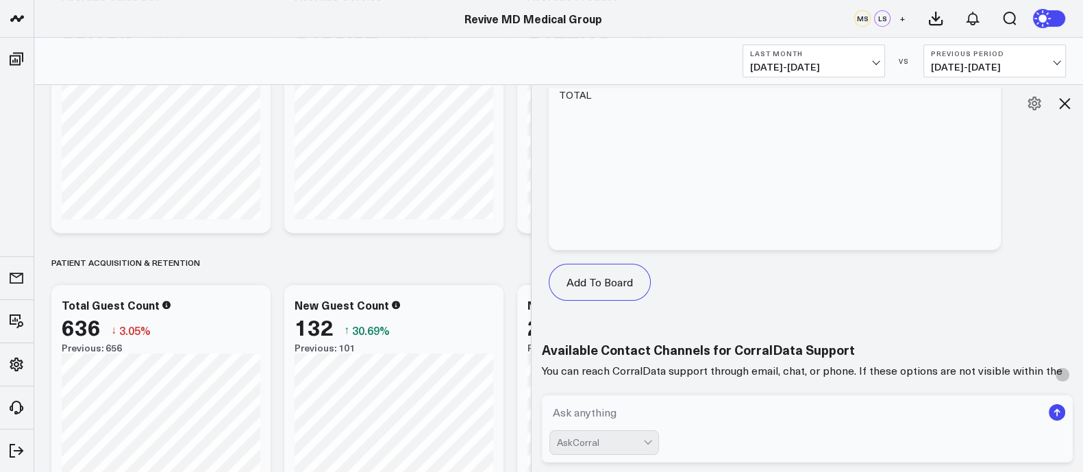
click at [732, 27] on header "Revive MD Medical Group Revive MD Medical Group MS LS +" at bounding box center [541, 19] width 1083 height 38
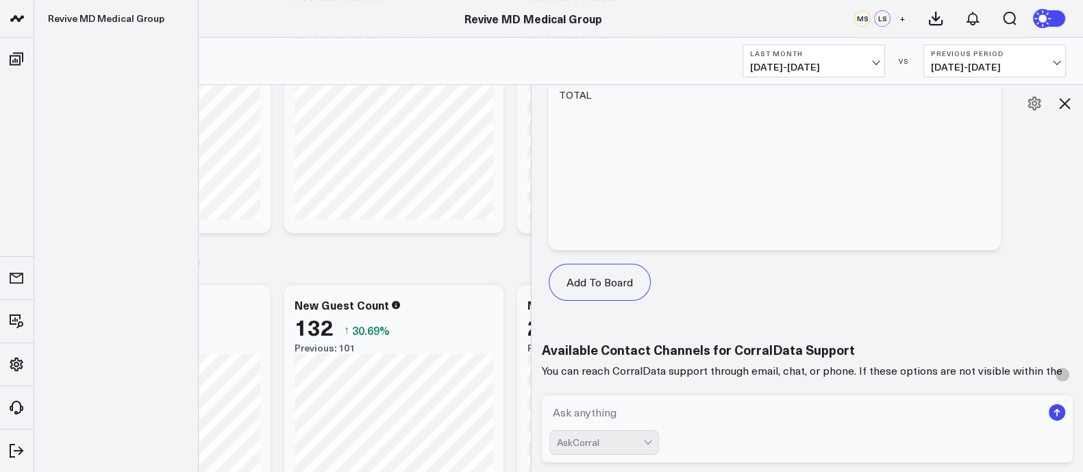
click at [17, 12] on icon at bounding box center [17, 18] width 16 height 16
